Goal: Find contact information: Find contact information

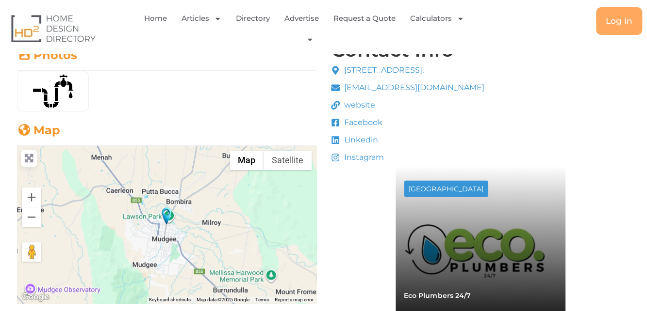
scroll to position [243, 0]
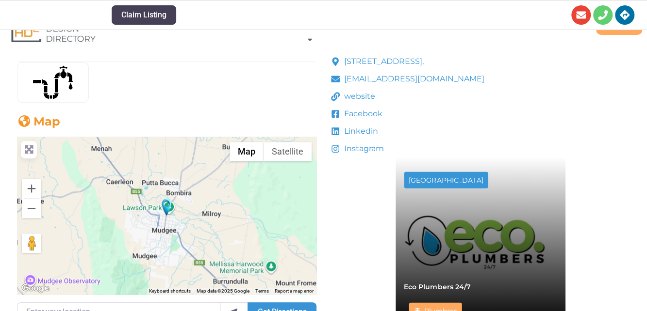
click at [177, 224] on div at bounding box center [166, 216] width 299 height 158
click at [162, 202] on img "Andrew Webb Plumbing" at bounding box center [167, 207] width 10 height 17
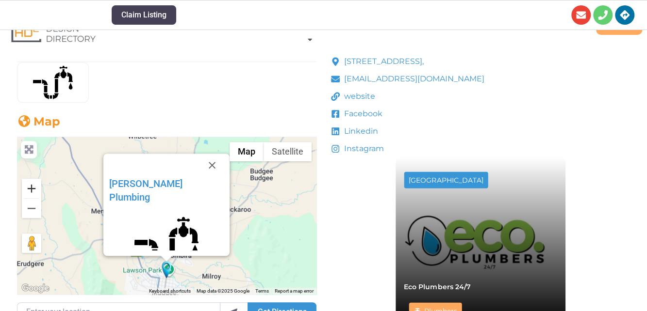
click at [33, 191] on button "Zoom in" at bounding box center [31, 188] width 19 height 19
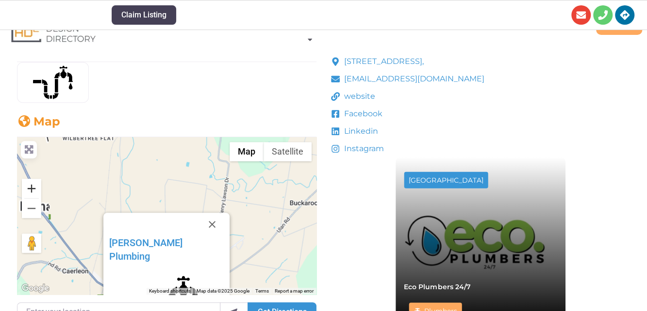
click at [33, 191] on button "Zoom in" at bounding box center [31, 188] width 19 height 19
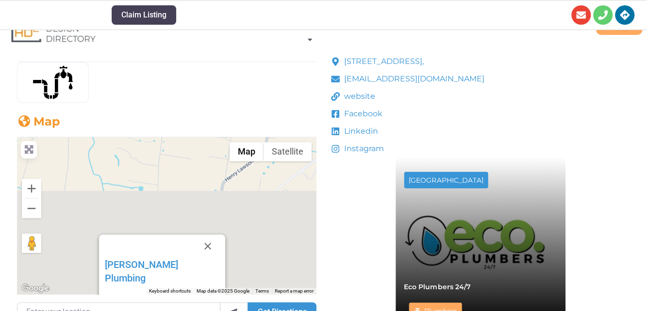
drag, startPoint x: 189, startPoint y: 236, endPoint x: 185, endPoint y: 128, distance: 108.3
click at [185, 128] on div "Map ← Move left → Move right ↑ Move up ↓ Move down + Zoom in - Zoom out Home Ju…" at bounding box center [166, 226] width 299 height 223
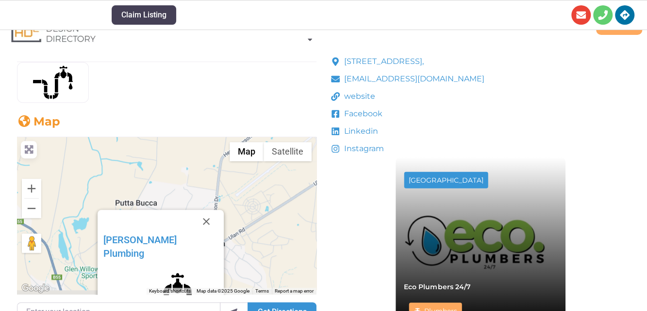
drag, startPoint x: 172, startPoint y: 205, endPoint x: 166, endPoint y: 145, distance: 60.9
click at [166, 145] on div "Andrew Webb Plumbing Favorite Name of Business (Choose Company Name or Your Per…" at bounding box center [166, 216] width 299 height 158
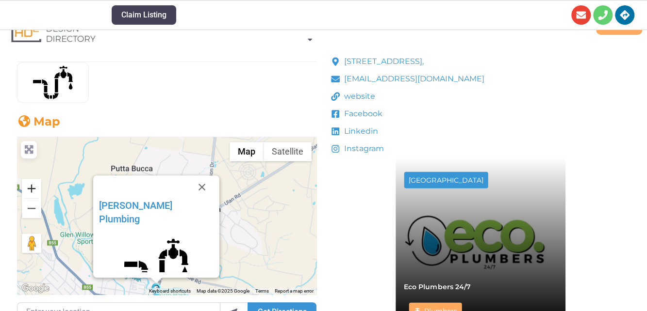
click at [29, 188] on button "Zoom in" at bounding box center [31, 188] width 19 height 19
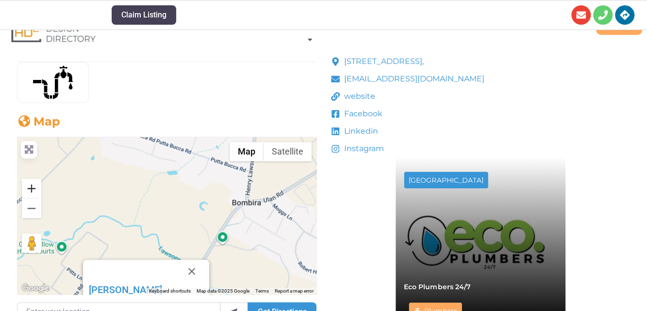
click at [29, 188] on button "Zoom in" at bounding box center [31, 188] width 19 height 19
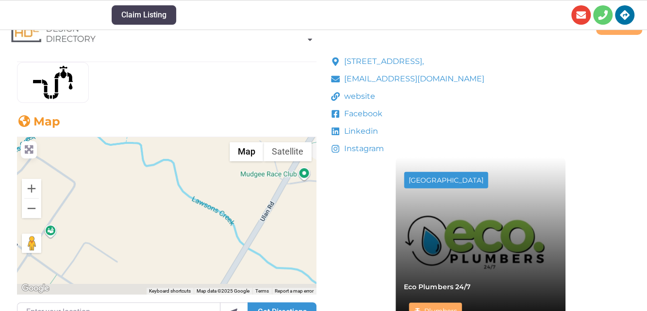
drag, startPoint x: 170, startPoint y: 241, endPoint x: 199, endPoint y: 131, distance: 113.3
click at [199, 131] on div "Map ← Move left → Move right ↑ Move up ↓ Move down + Zoom in - Zoom out Home Ju…" at bounding box center [166, 226] width 299 height 223
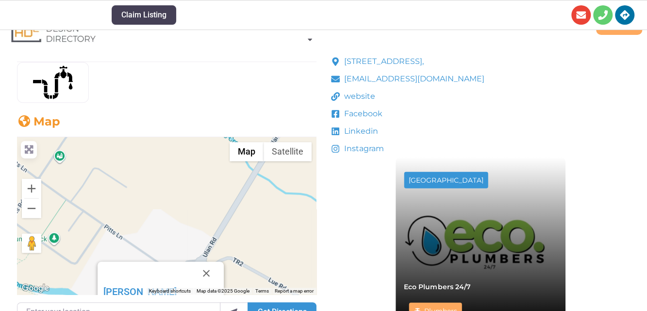
drag, startPoint x: 175, startPoint y: 233, endPoint x: 179, endPoint y: 152, distance: 81.1
click at [179, 152] on div "Andrew Webb Plumbing Favorite Name of Business (Choose Company Name or Your Per…" at bounding box center [166, 216] width 299 height 158
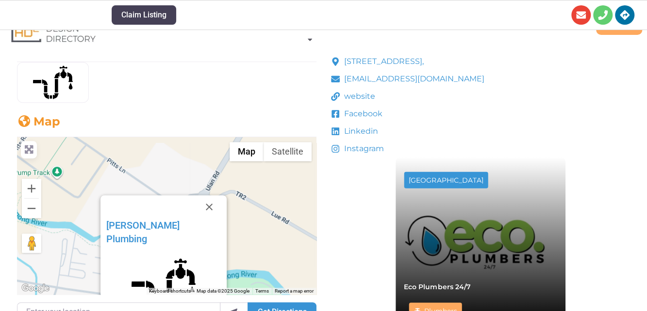
drag, startPoint x: 177, startPoint y: 213, endPoint x: 178, endPoint y: 192, distance: 21.4
click at [178, 192] on div "Andrew Webb Plumbing Favorite Name of Business (Choose Company Name or Your Per…" at bounding box center [166, 216] width 299 height 158
drag, startPoint x: 178, startPoint y: 192, endPoint x: 205, endPoint y: 204, distance: 30.0
click at [205, 204] on button "Close" at bounding box center [208, 207] width 23 height 23
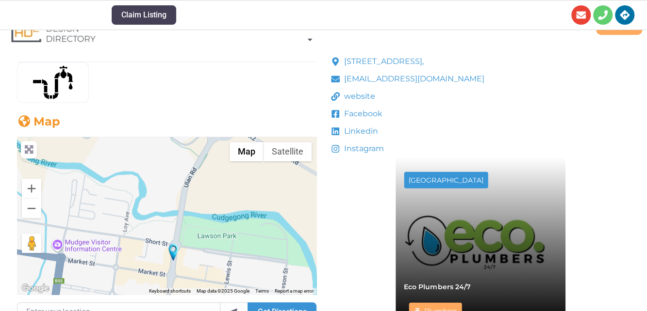
drag, startPoint x: 217, startPoint y: 224, endPoint x: 215, endPoint y: 187, distance: 36.9
click at [227, 163] on div at bounding box center [166, 216] width 299 height 158
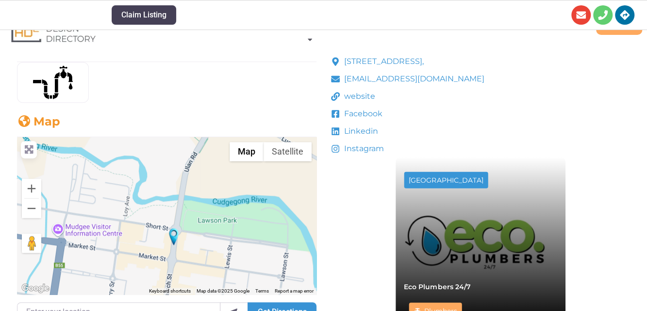
drag, startPoint x: 200, startPoint y: 215, endPoint x: 201, endPoint y: 192, distance: 23.3
click at [201, 192] on div at bounding box center [166, 216] width 299 height 158
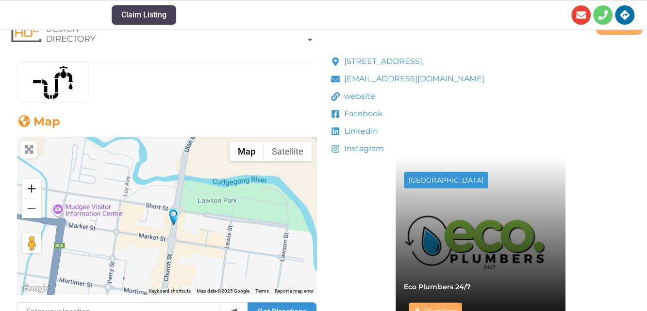
click at [29, 190] on button "Zoom in" at bounding box center [31, 188] width 19 height 19
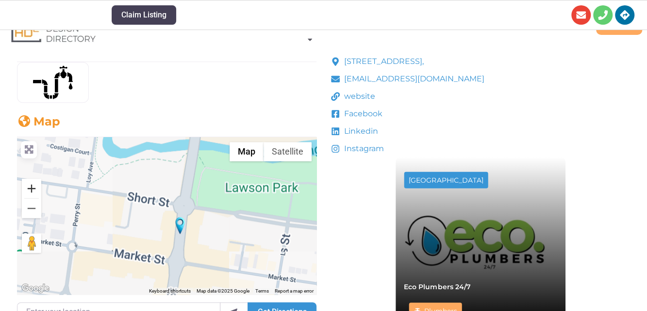
click at [29, 190] on button "Zoom in" at bounding box center [31, 188] width 19 height 19
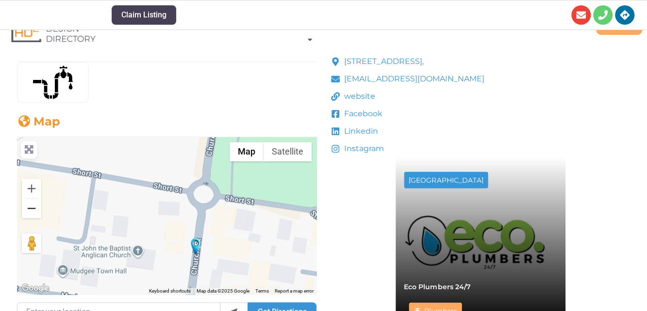
click at [31, 205] on button "Zoom out" at bounding box center [31, 208] width 19 height 19
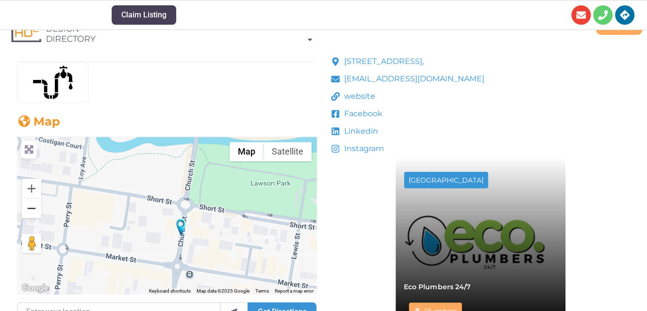
click at [31, 205] on button "Zoom out" at bounding box center [31, 208] width 19 height 19
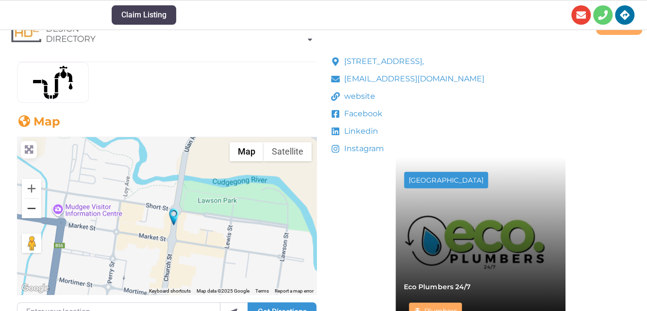
click at [31, 205] on button "Zoom out" at bounding box center [31, 208] width 19 height 19
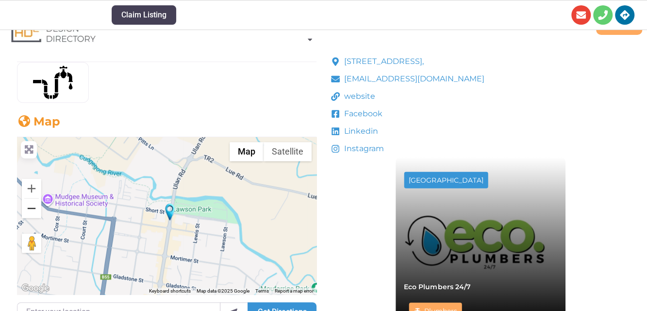
click at [31, 205] on button "Zoom out" at bounding box center [31, 208] width 19 height 19
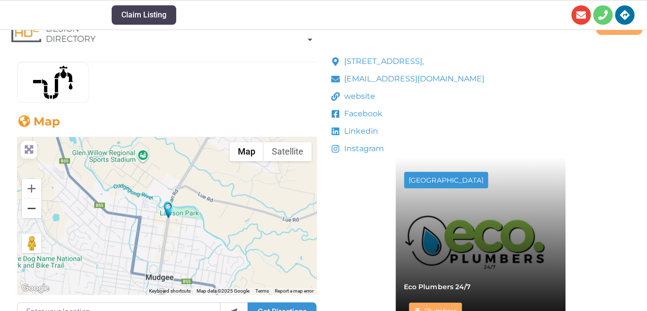
click at [31, 205] on button "Zoom out" at bounding box center [31, 208] width 19 height 19
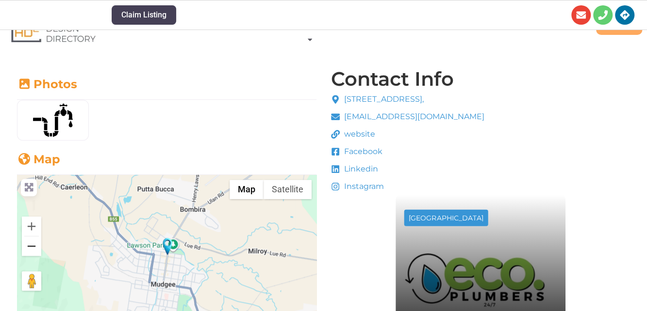
scroll to position [194, 0]
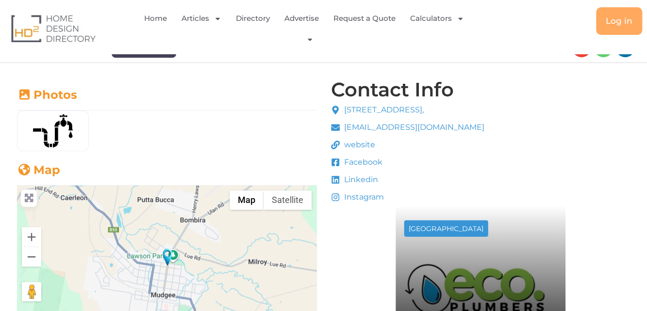
drag, startPoint x: 536, startPoint y: 108, endPoint x: 343, endPoint y: 107, distance: 192.6
copy span "[STREET_ADDRESS],"
